Goal: Navigation & Orientation: Find specific page/section

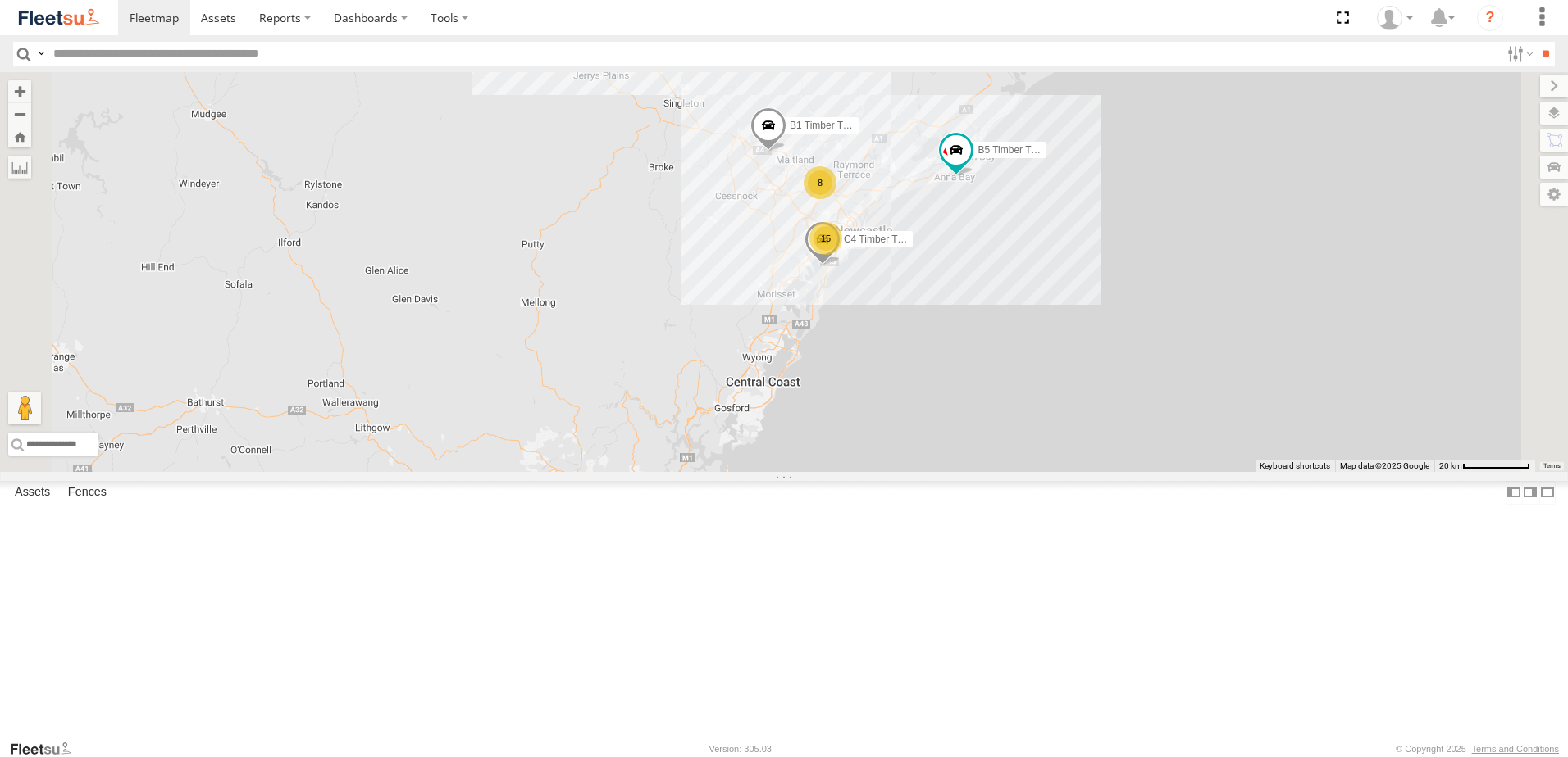
click at [0, 0] on span "Asset" at bounding box center [0, 0] width 0 height 0
click at [0, 0] on div "LX4 Express Ute Lambton Utes" at bounding box center [0, 0] width 0 height 0
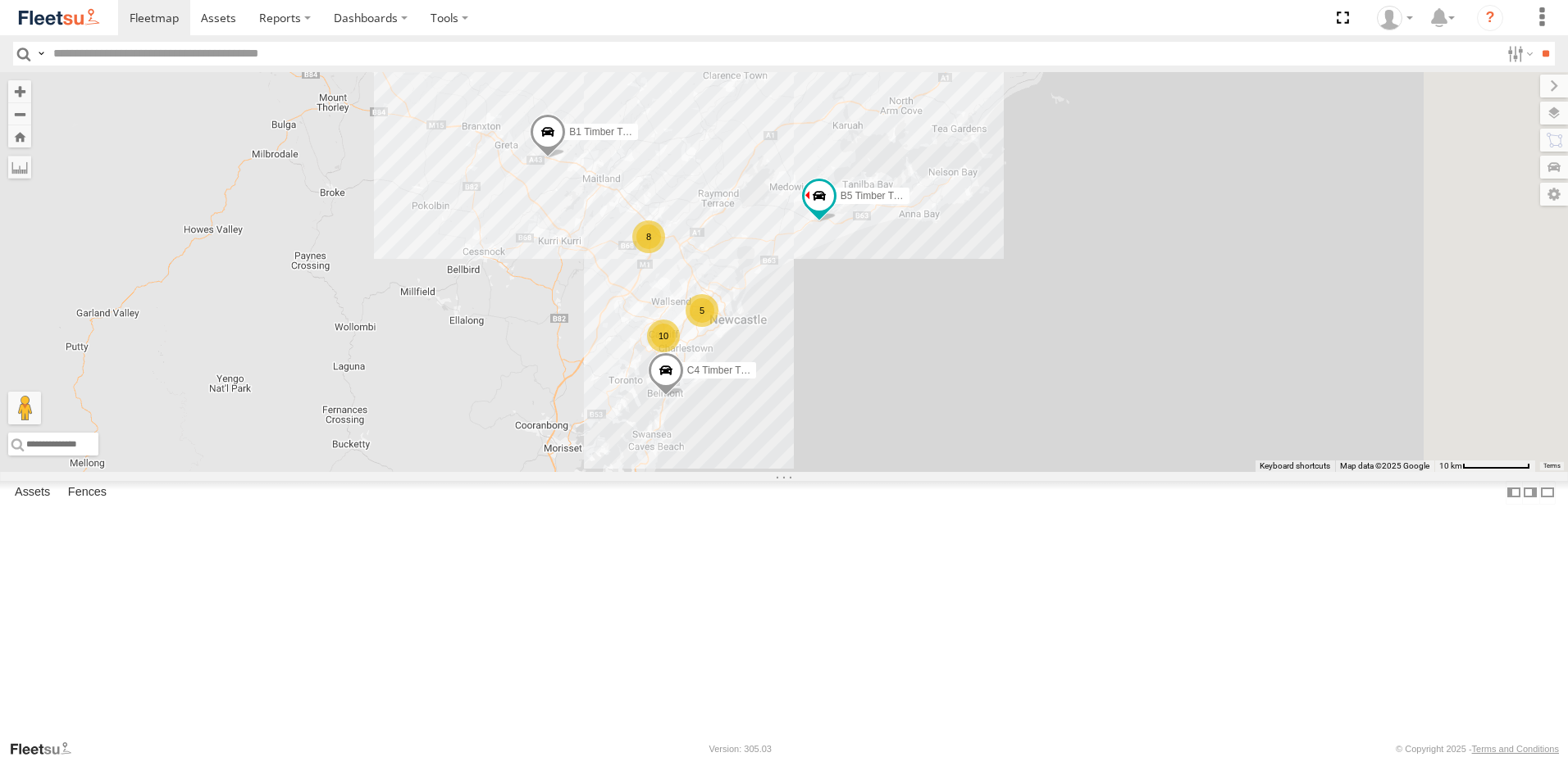
drag, startPoint x: 1010, startPoint y: 540, endPoint x: 920, endPoint y: 396, distance: 169.8
click at [920, 396] on div "B2 Timber Truck B5 Timber Truck C4 Timber Truck BX3 Express Ute B1 Timber Truck…" at bounding box center [784, 272] width 1568 height 400
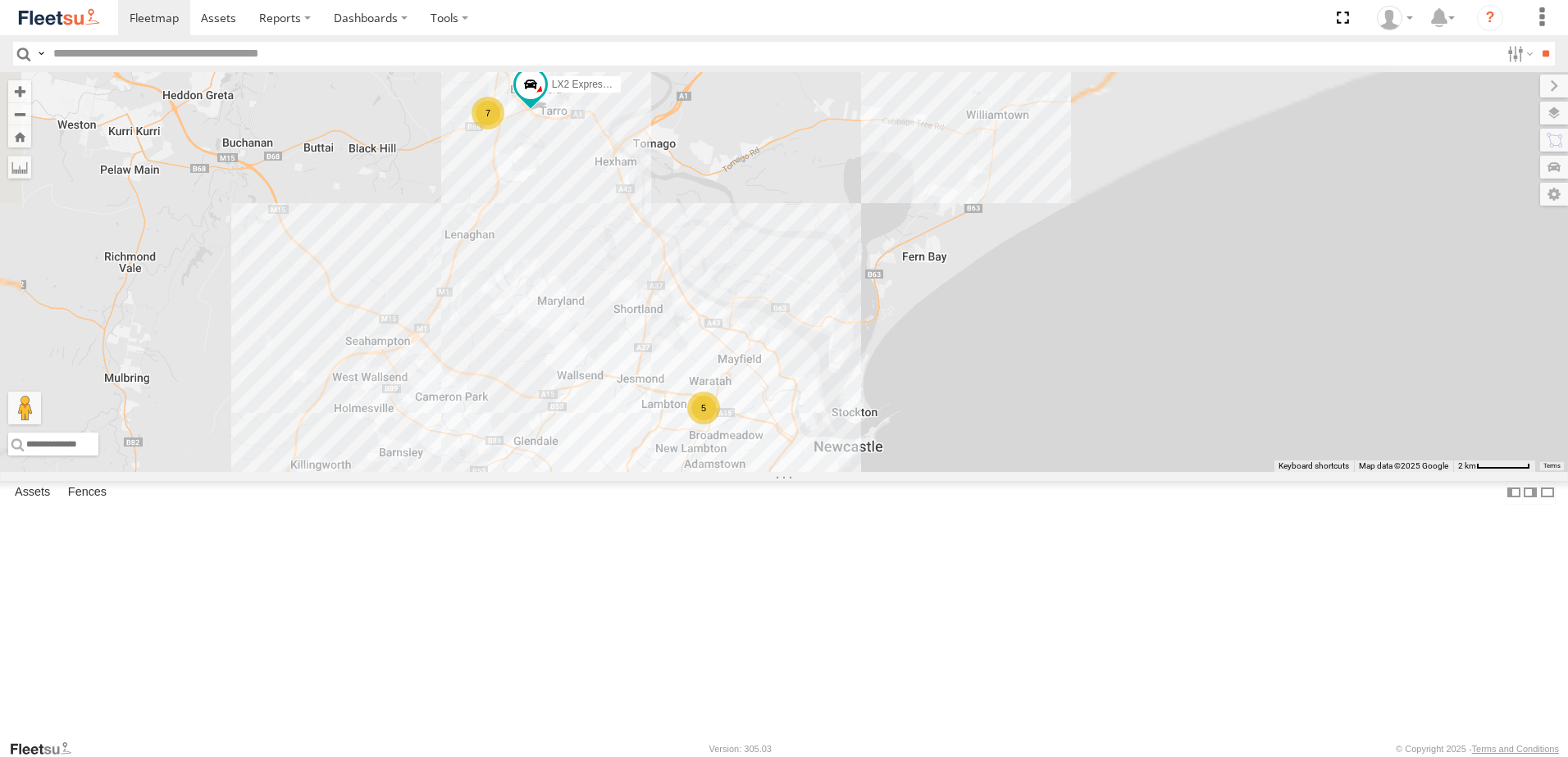
drag, startPoint x: 925, startPoint y: 185, endPoint x: 940, endPoint y: 361, distance: 176.6
click at [940, 361] on div "B2 Timber Truck B5 Timber Truck C4 Timber Truck BX3 Express Ute B1 Timber Truck…" at bounding box center [784, 272] width 1568 height 400
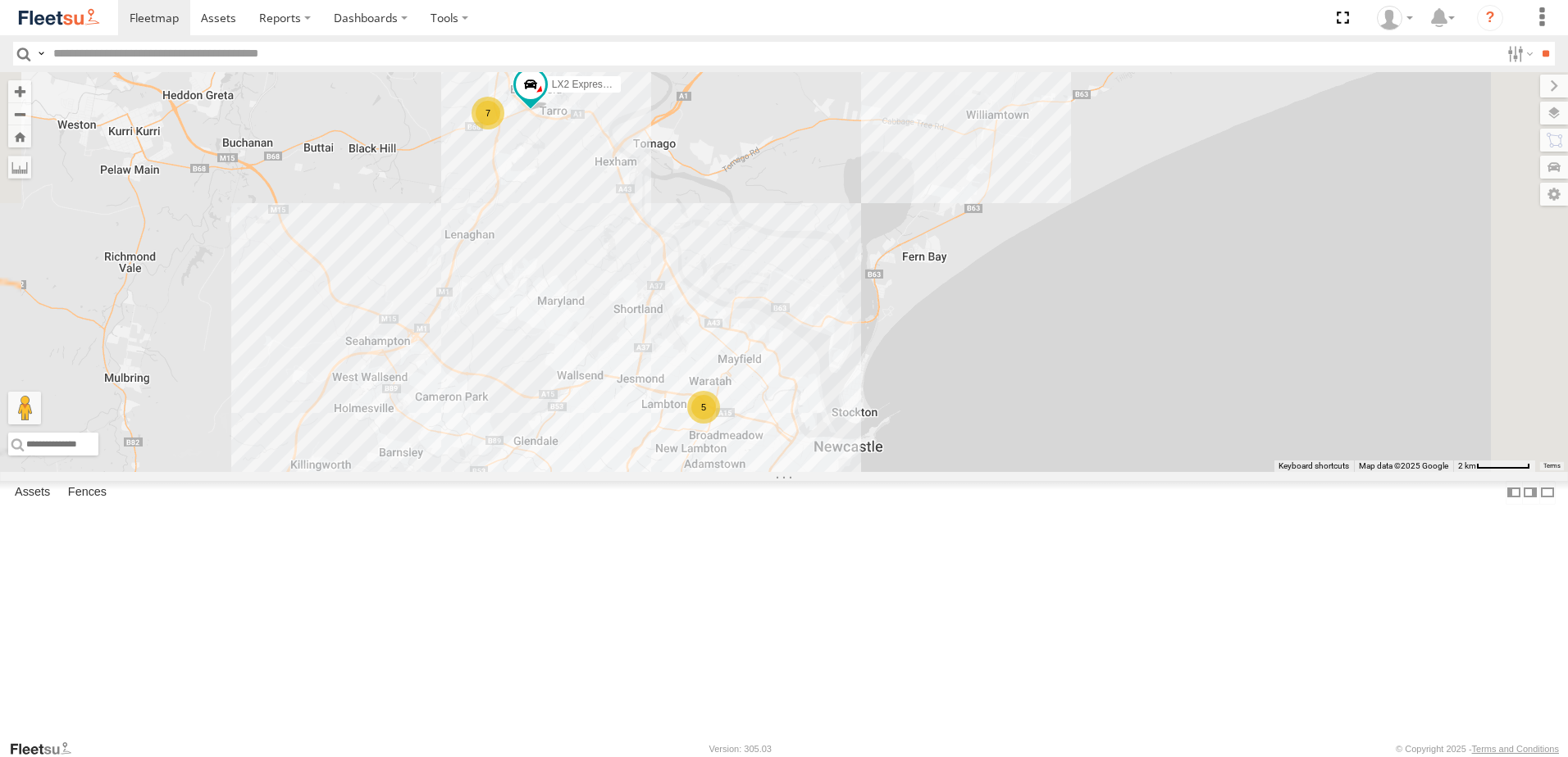
click at [0, 0] on div "LX4 Express Ute" at bounding box center [0, 0] width 0 height 0
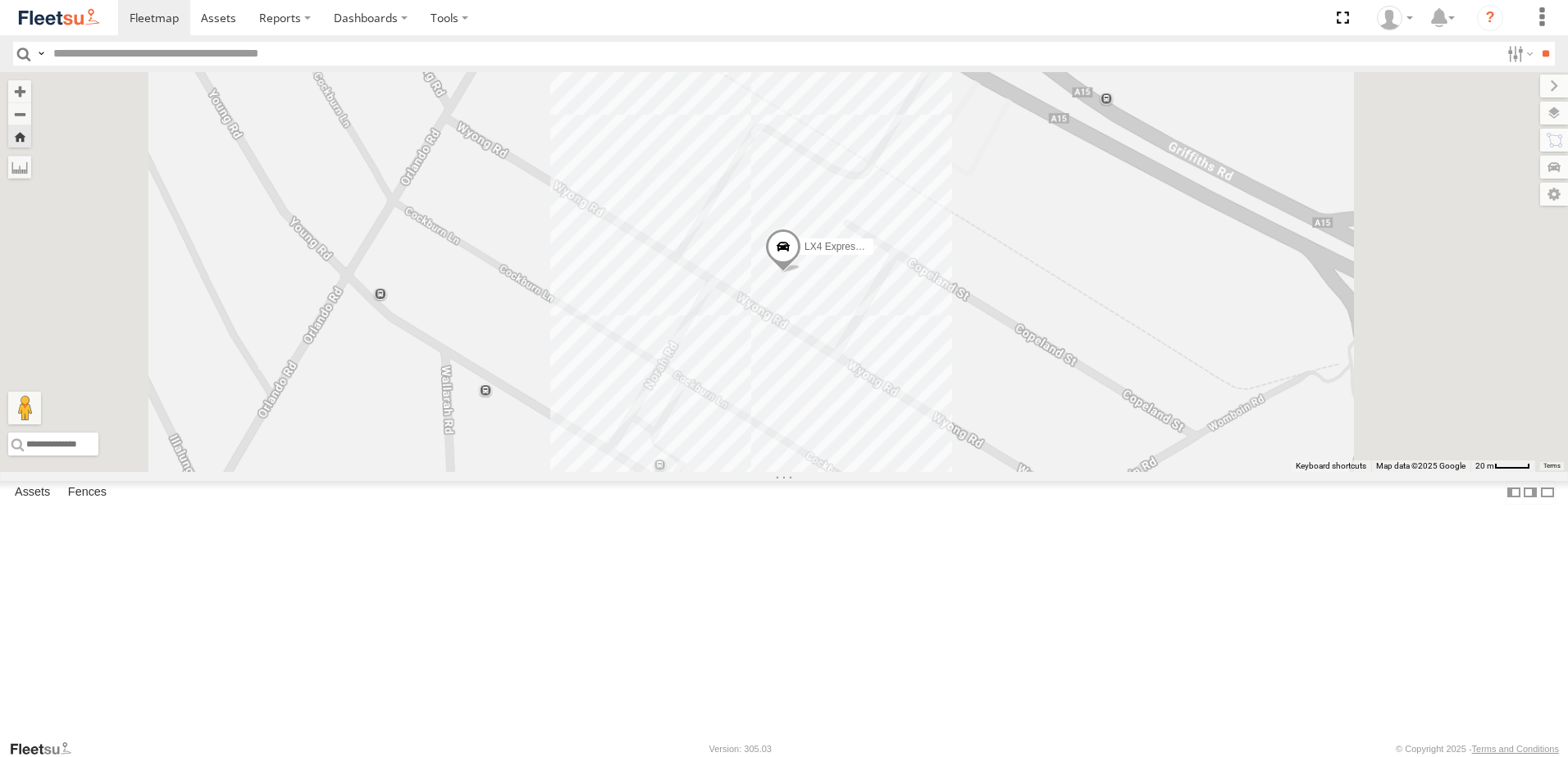
click at [0, 0] on div "Lambton Utes" at bounding box center [0, 0] width 0 height 0
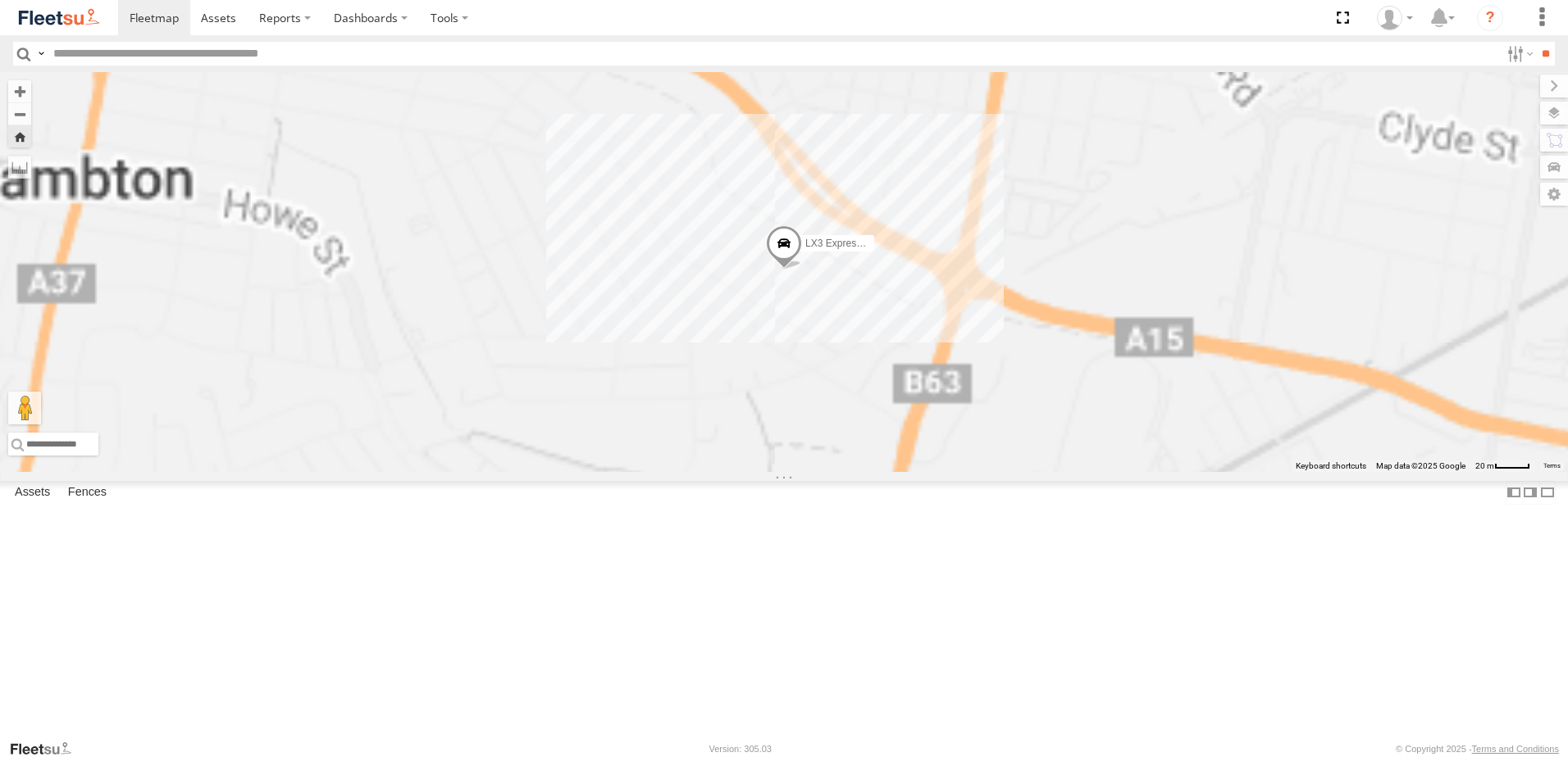
click at [0, 0] on div "LX2 Express Ute" at bounding box center [0, 0] width 0 height 0
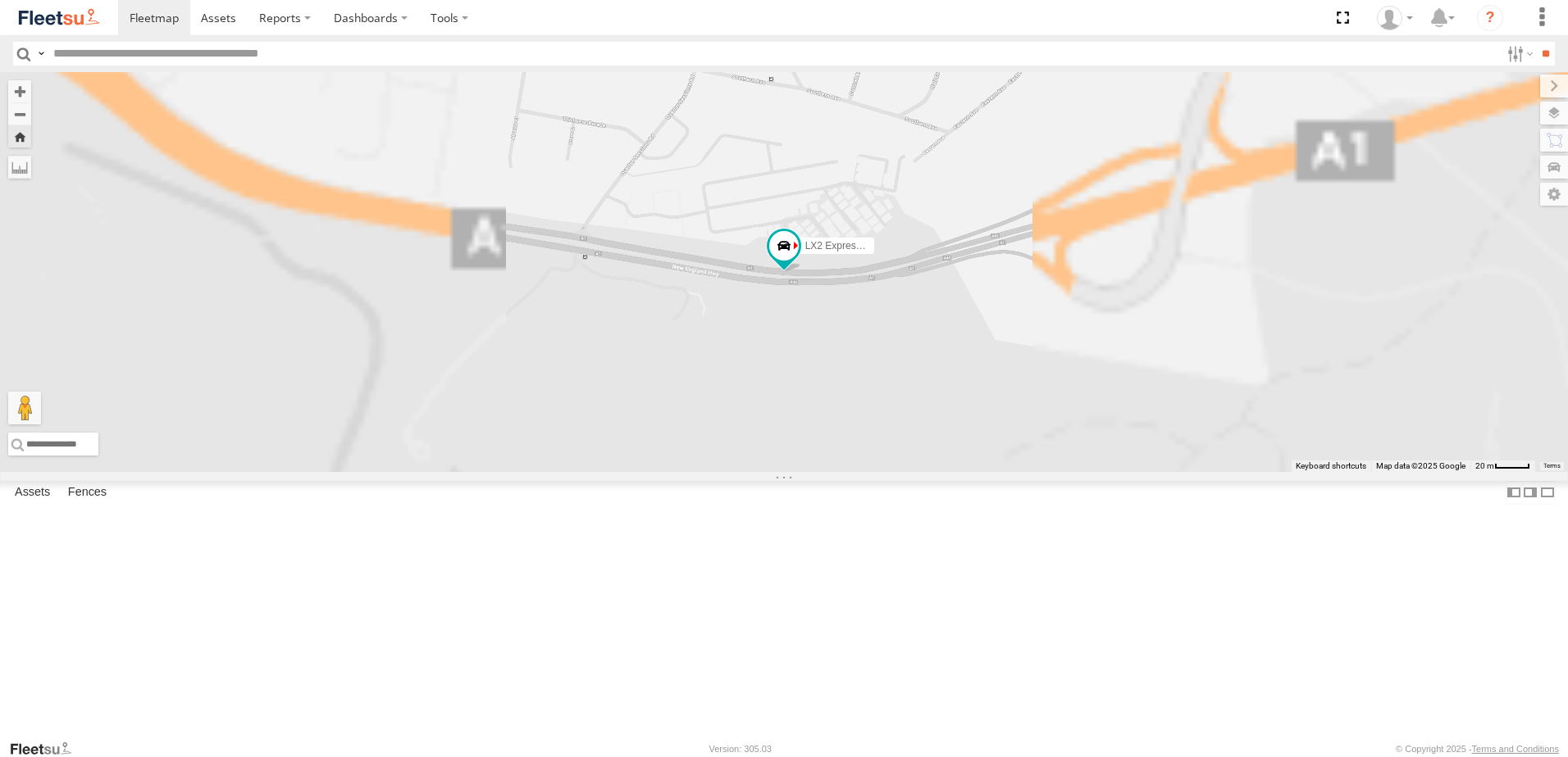
drag, startPoint x: 110, startPoint y: 193, endPoint x: 464, endPoint y: 548, distance: 501.3
click at [464, 472] on div "LX2 Express Ute" at bounding box center [784, 272] width 1568 height 400
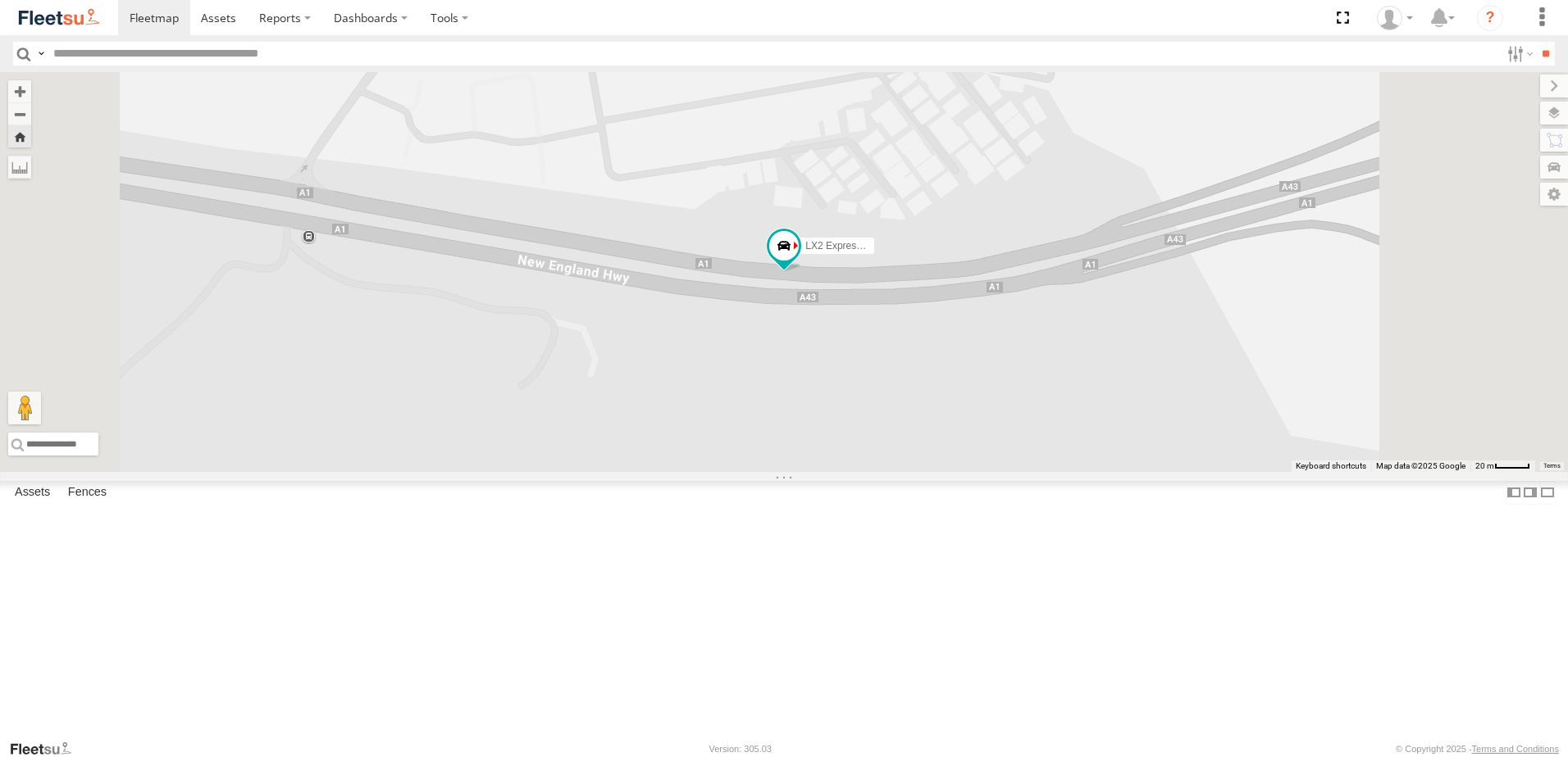
click at [541, 212] on div "LX2 Express Ute" at bounding box center [784, 272] width 1568 height 400
click at [0, 0] on div "LX2 Express Ute" at bounding box center [0, 0] width 0 height 0
